Goal: Transaction & Acquisition: Purchase product/service

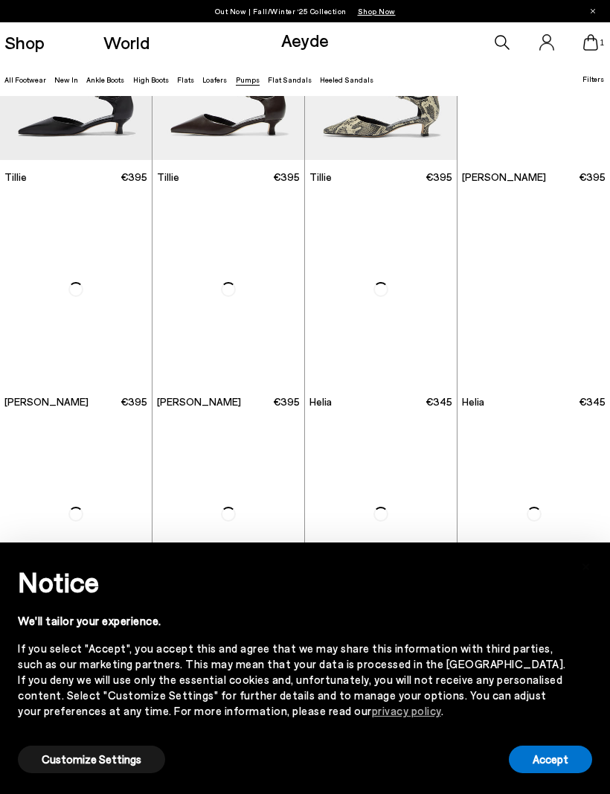
scroll to position [367, 0]
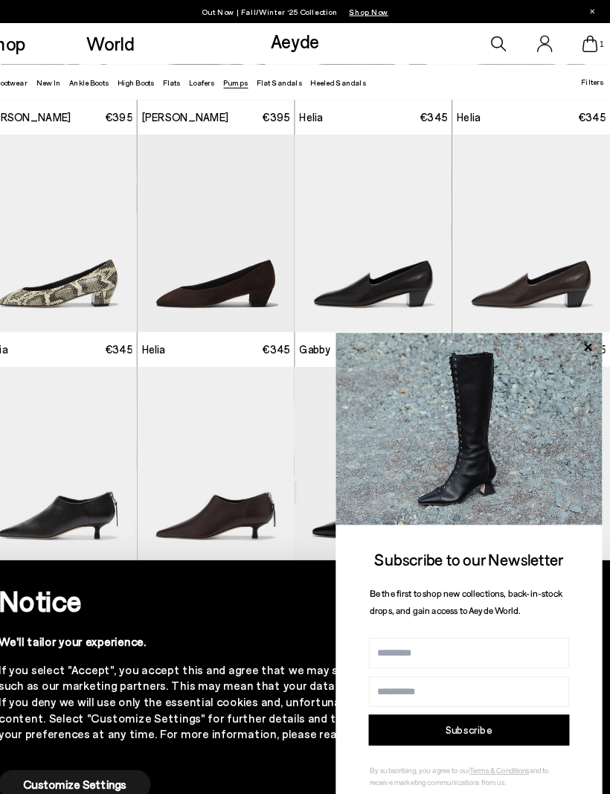
scroll to position [640, 0]
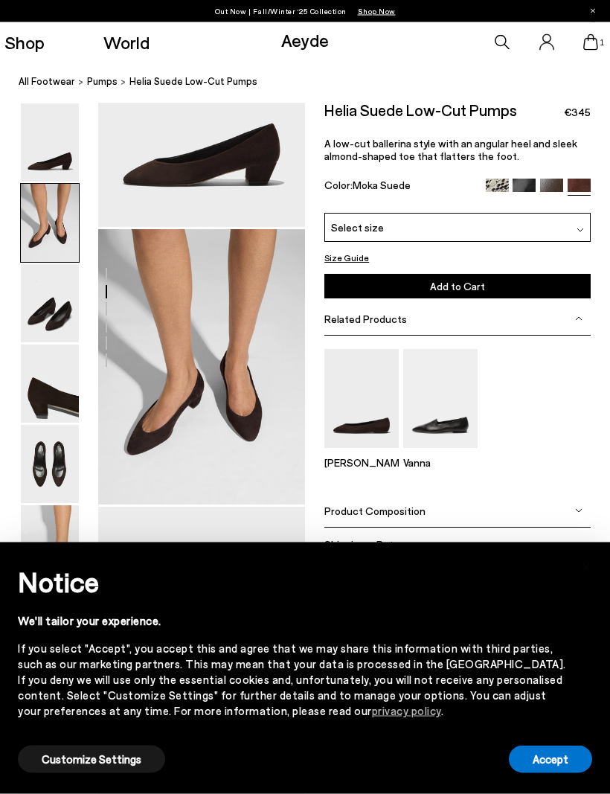
scroll to position [155, 0]
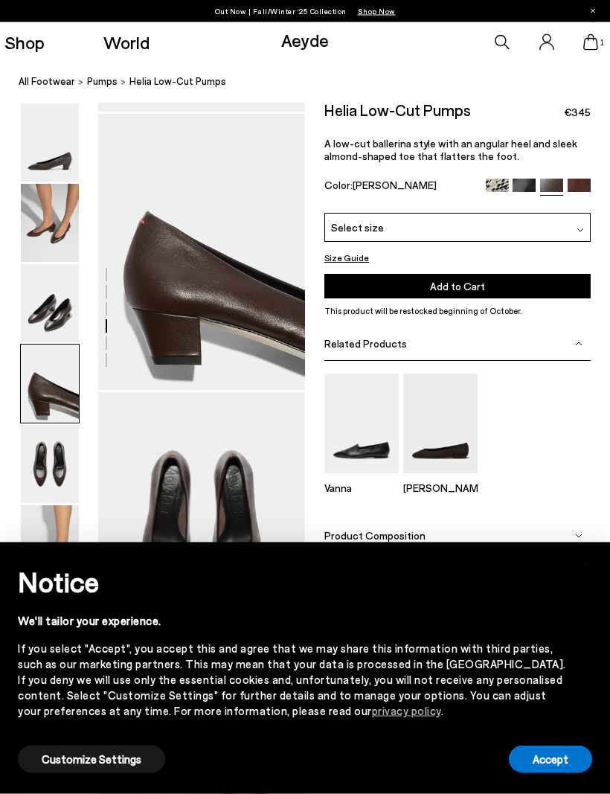
scroll to position [824, 0]
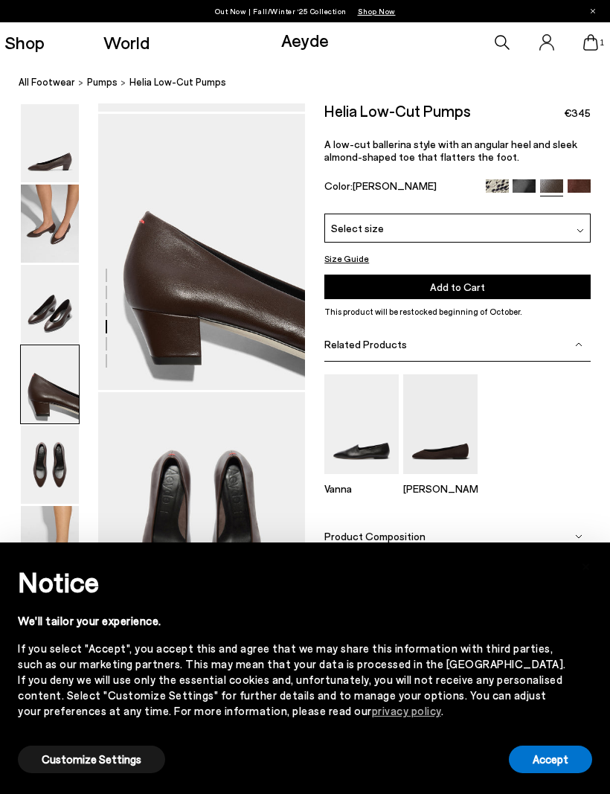
click at [453, 400] on img at bounding box center [440, 423] width 74 height 99
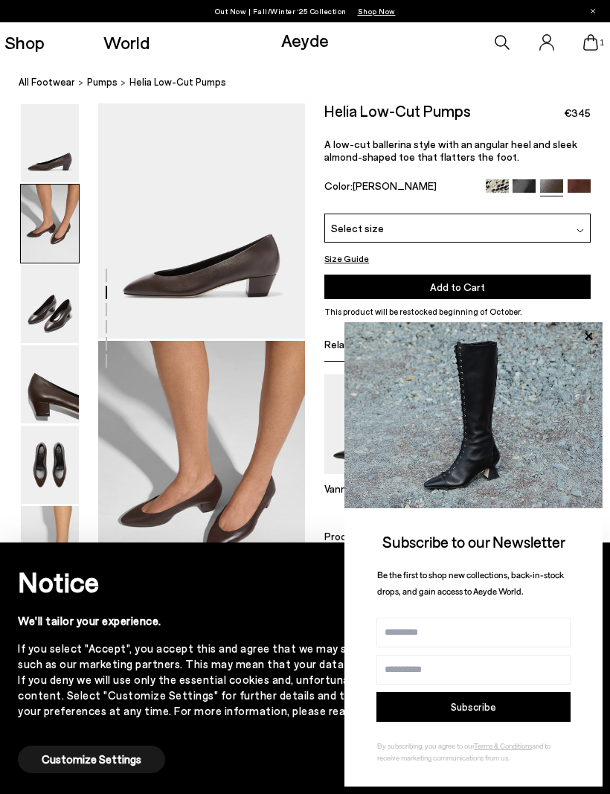
scroll to position [0, 0]
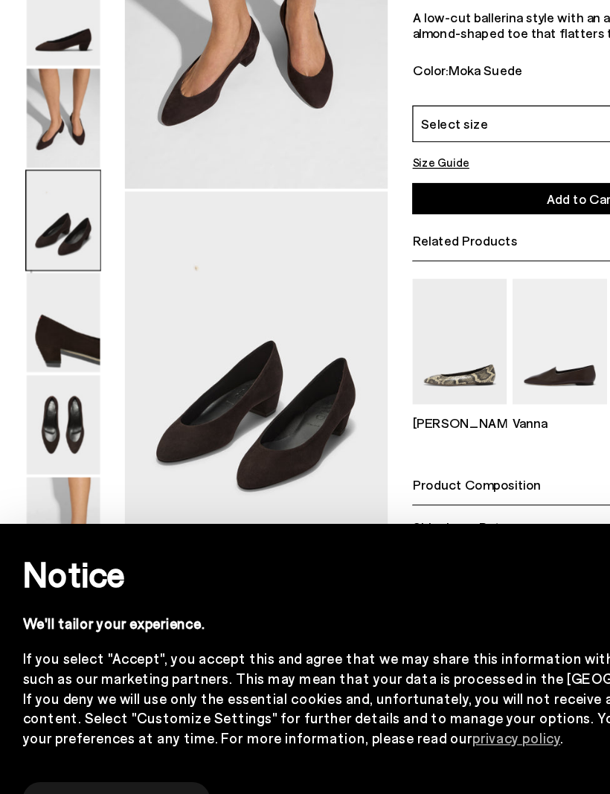
scroll to position [379, 0]
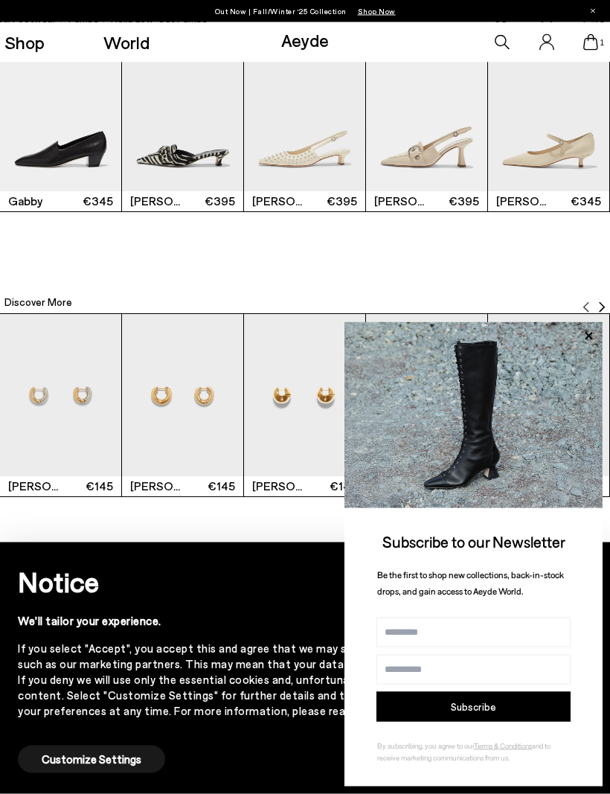
scroll to position [1843, 0]
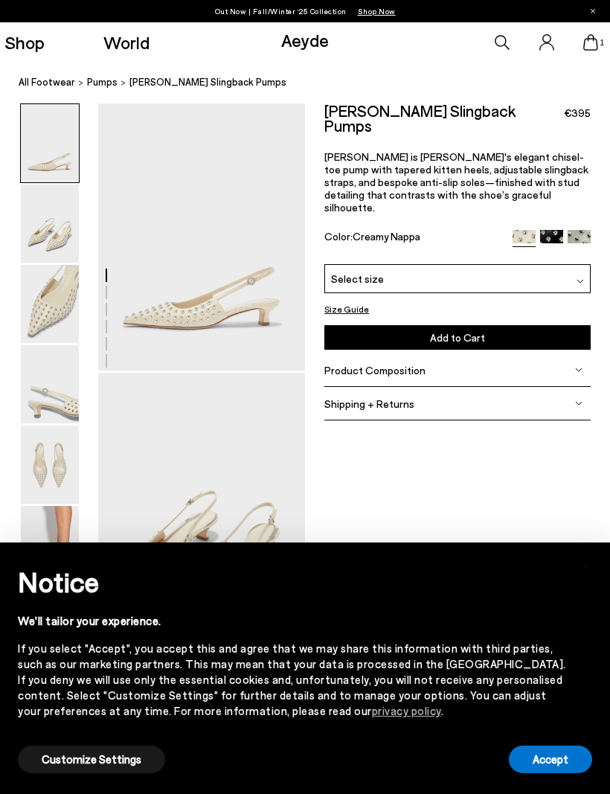
scroll to position [13, 0]
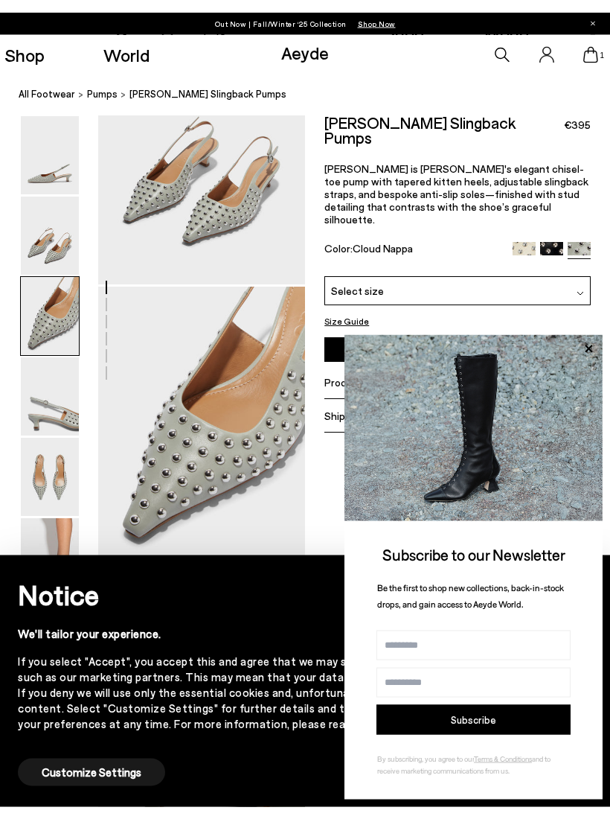
scroll to position [606, 0]
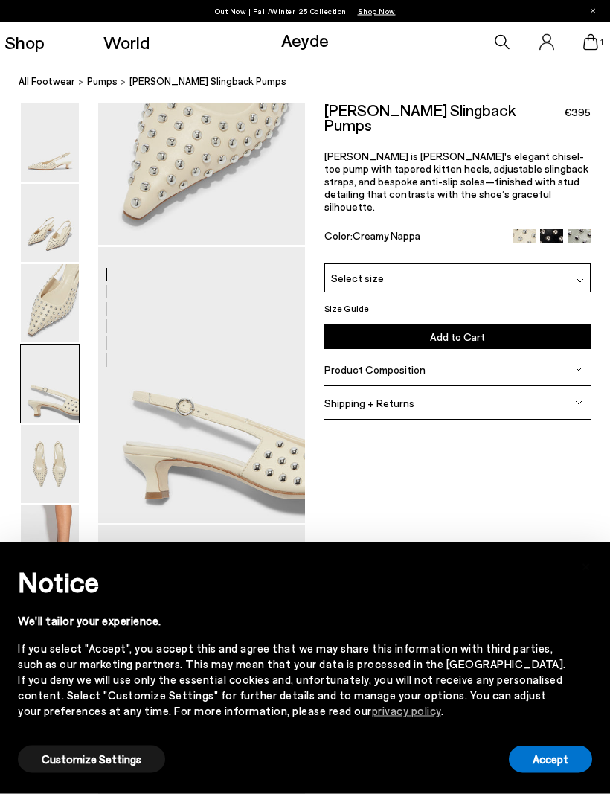
scroll to position [678, 0]
